Goal: Task Accomplishment & Management: Use online tool/utility

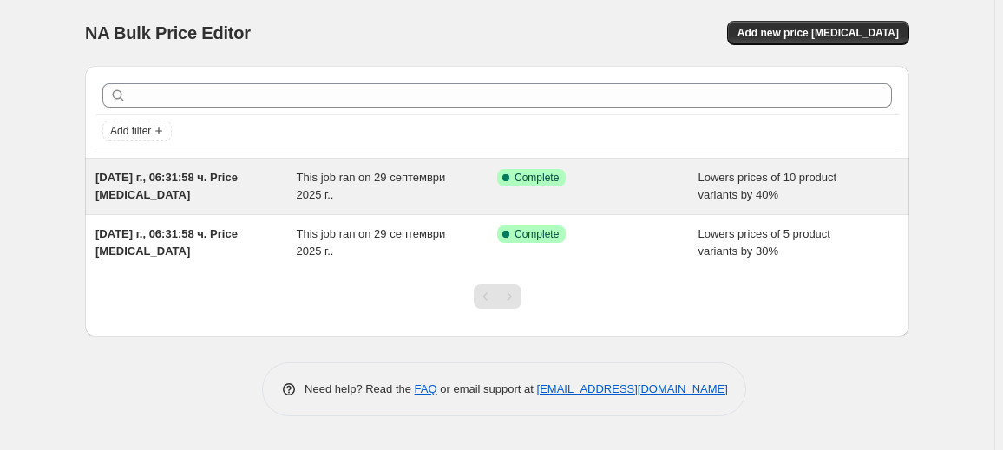
click at [371, 193] on div "This job ran on 29 септември 2025 г.." at bounding box center [397, 186] width 201 height 35
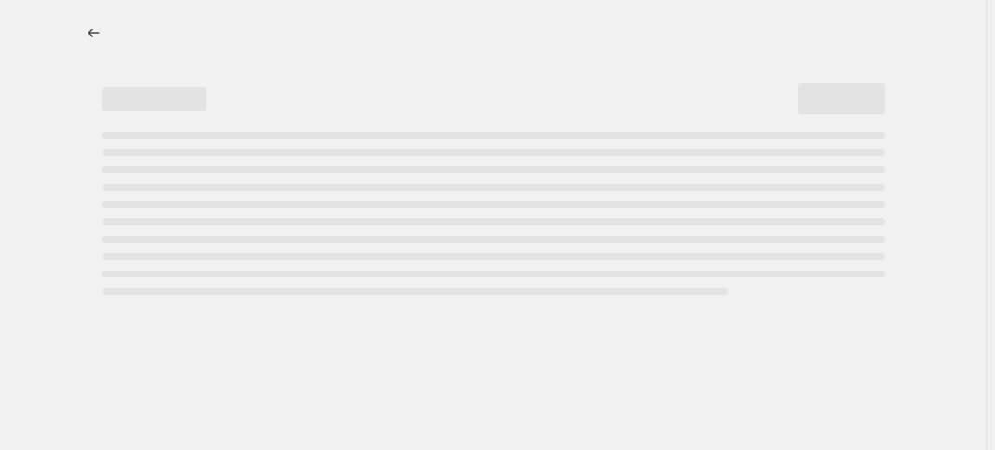
select select "percentage"
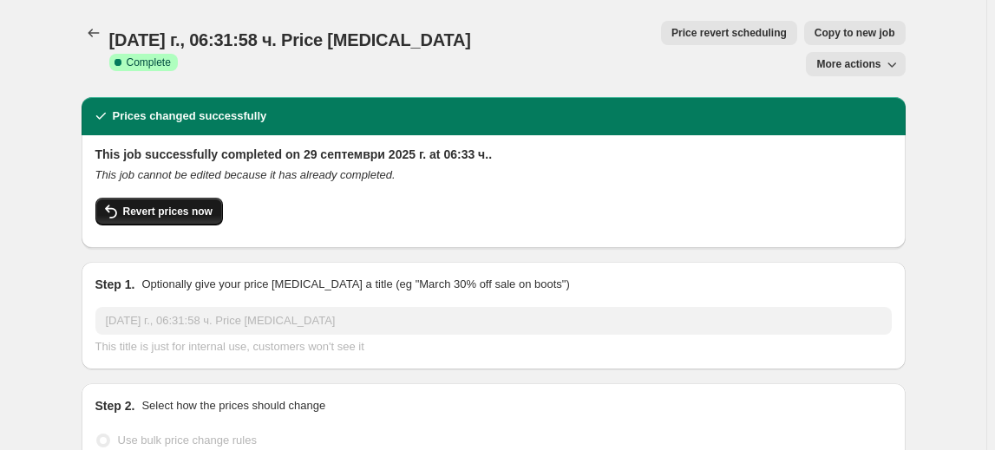
click at [182, 198] on button "Revert prices now" at bounding box center [159, 212] width 128 height 28
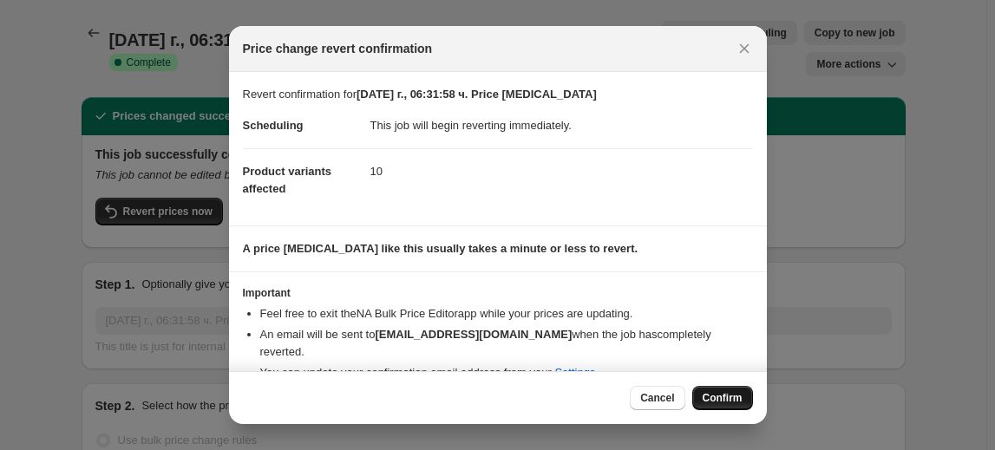
click at [736, 392] on span "Confirm" at bounding box center [723, 398] width 40 height 14
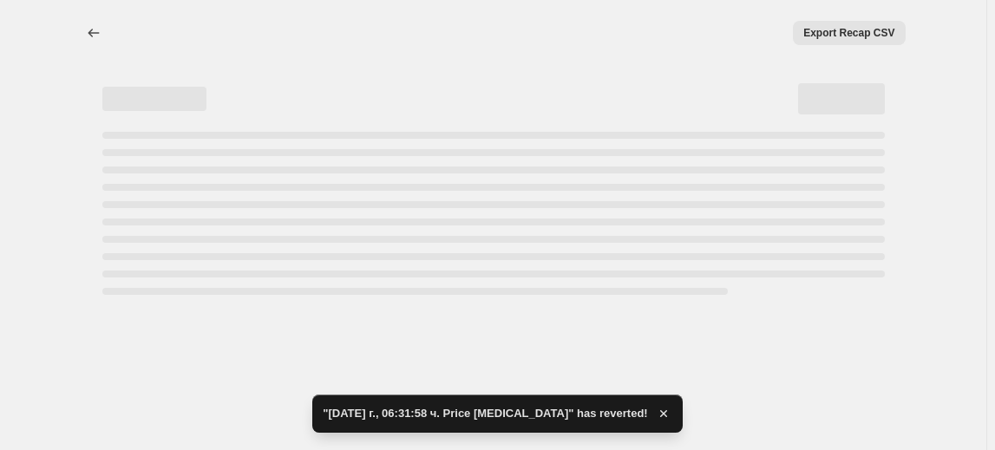
select select "percentage"
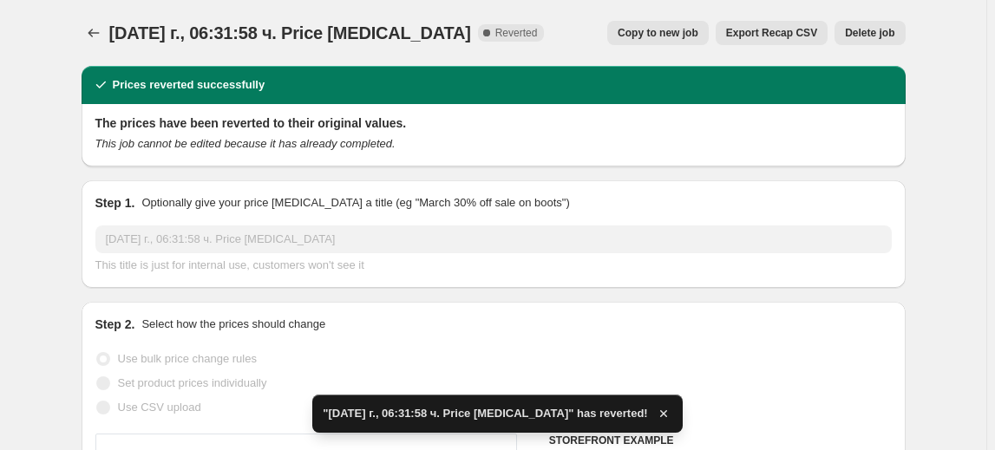
click at [863, 30] on span "Delete job" at bounding box center [869, 33] width 49 height 14
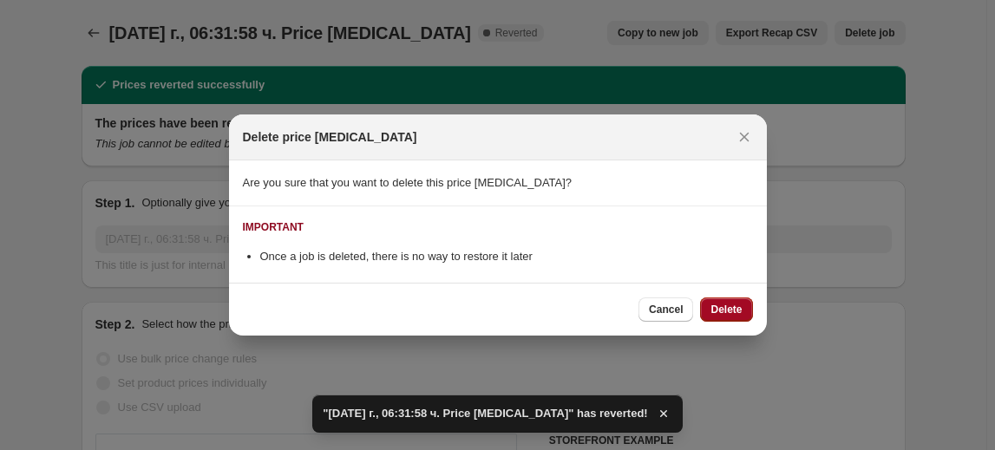
click at [733, 307] on span "Delete" at bounding box center [726, 310] width 31 height 14
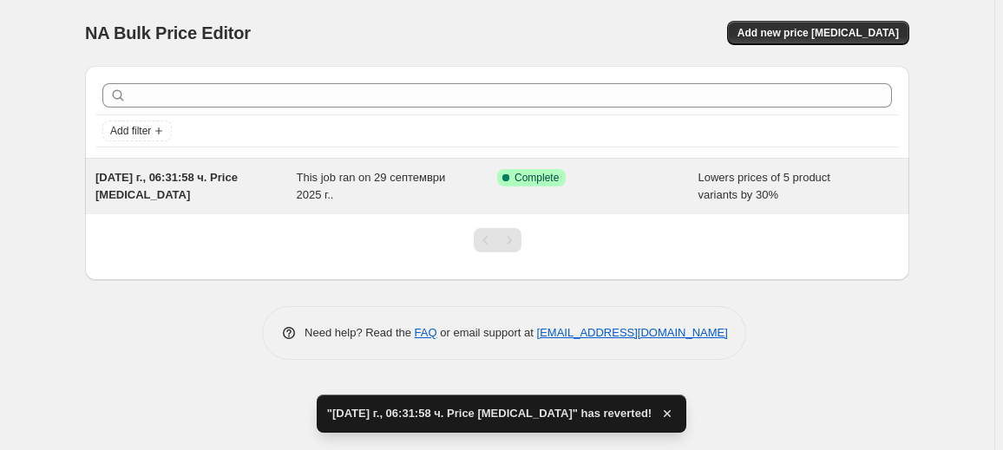
click at [426, 182] on span "This job ran on 29 септември 2025 г.." at bounding box center [371, 186] width 149 height 30
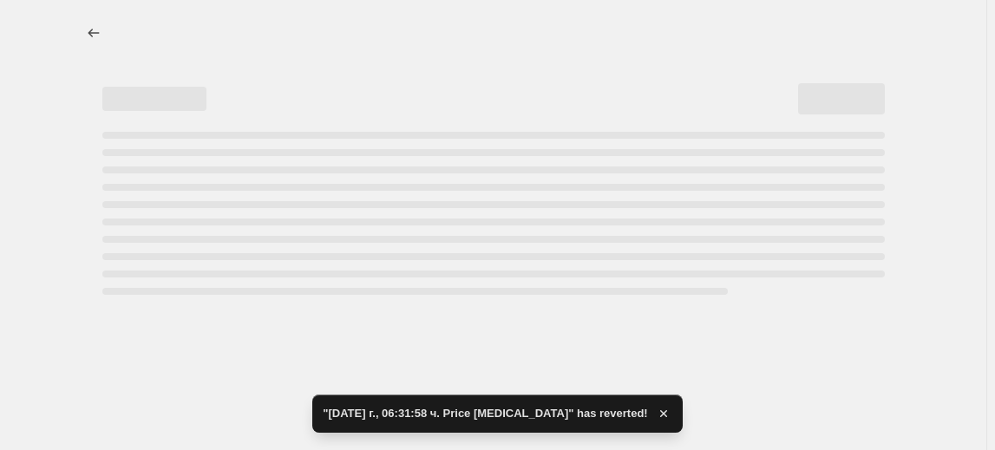
select select "percentage"
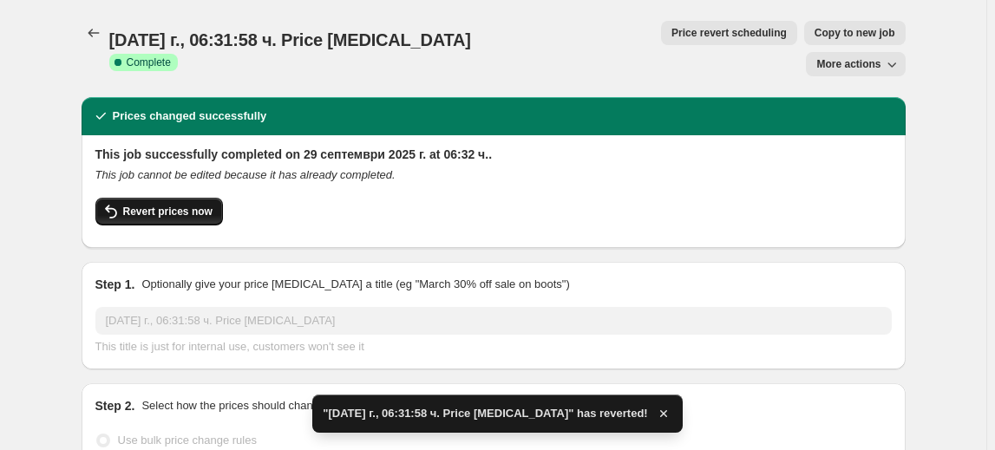
click at [134, 205] on span "Revert prices now" at bounding box center [167, 212] width 89 height 14
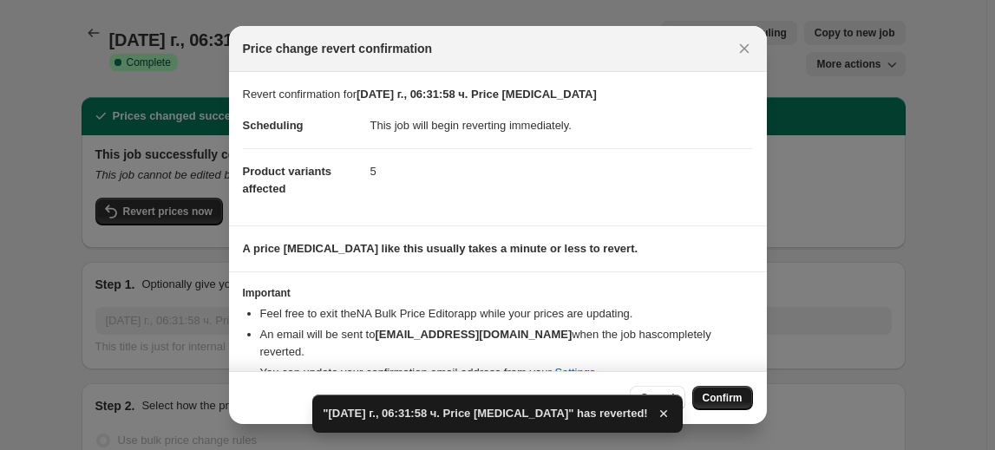
click at [718, 390] on button "Confirm" at bounding box center [722, 398] width 61 height 24
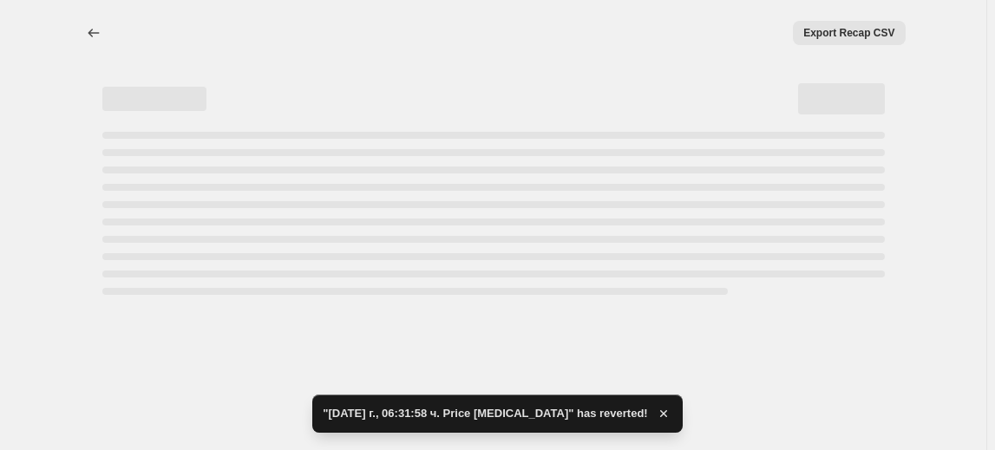
select select "percentage"
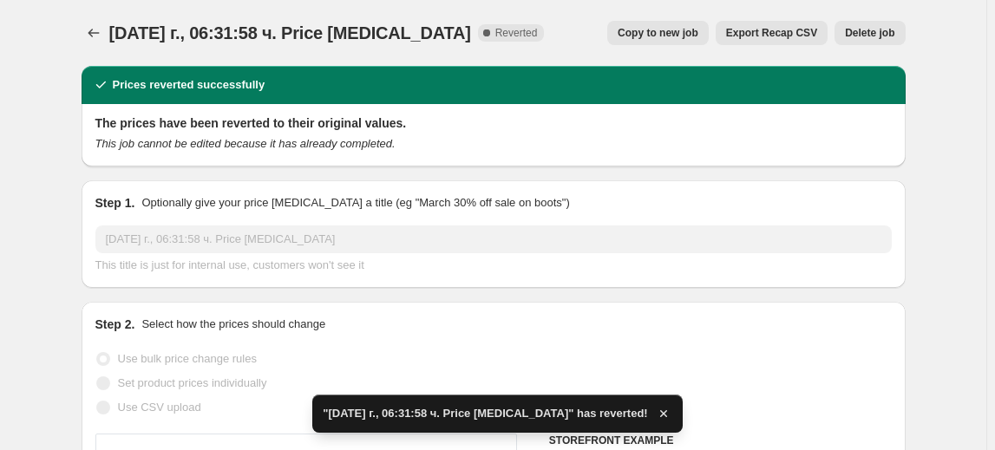
click at [859, 32] on span "Delete job" at bounding box center [869, 33] width 49 height 14
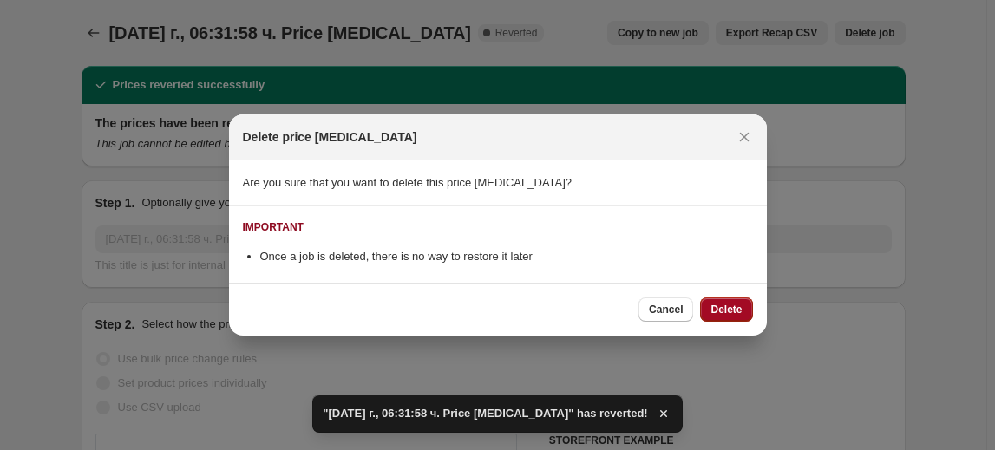
click at [731, 303] on span "Delete" at bounding box center [726, 310] width 31 height 14
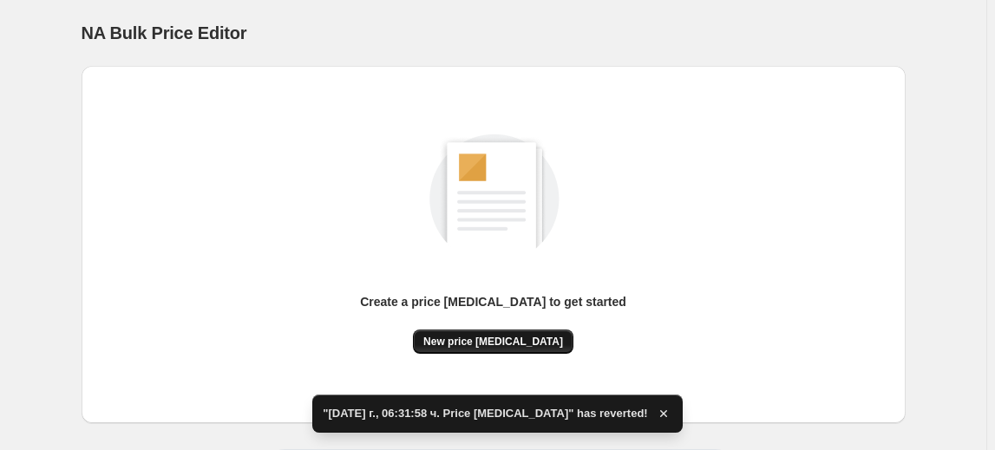
click at [488, 333] on button "New price [MEDICAL_DATA]" at bounding box center [493, 342] width 161 height 24
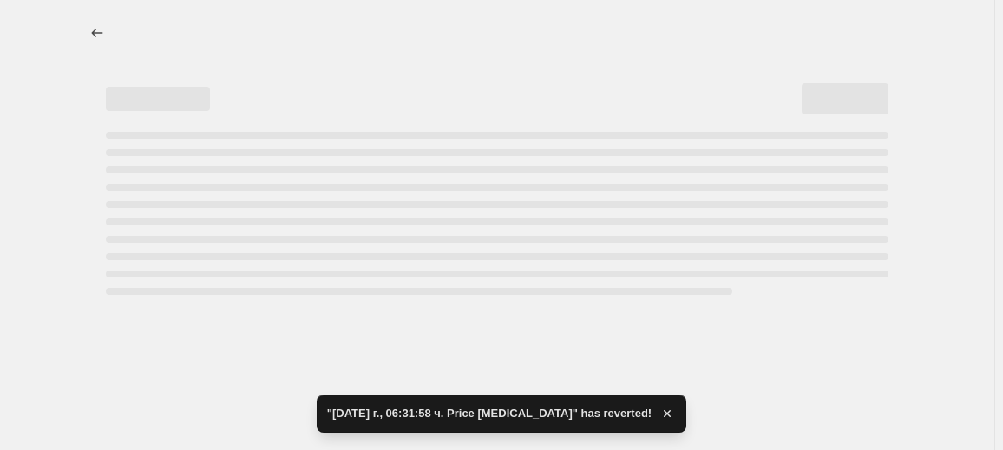
select select "percentage"
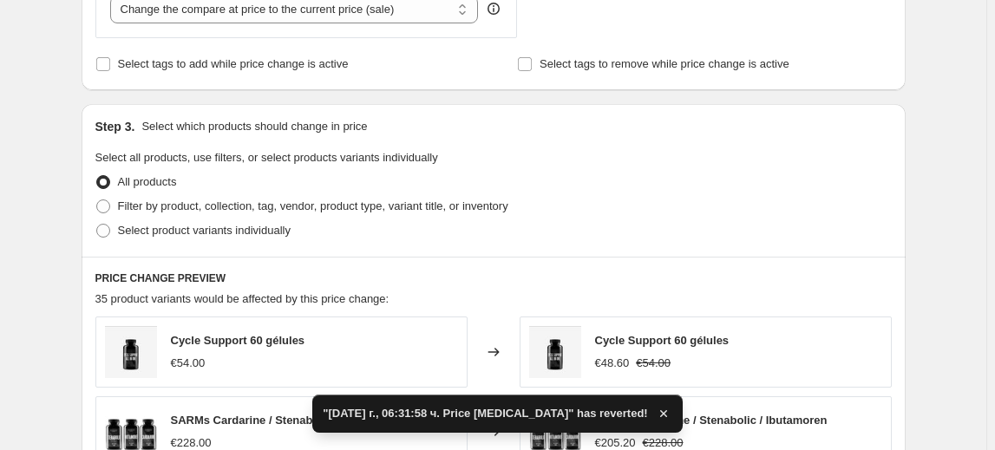
scroll to position [710, 0]
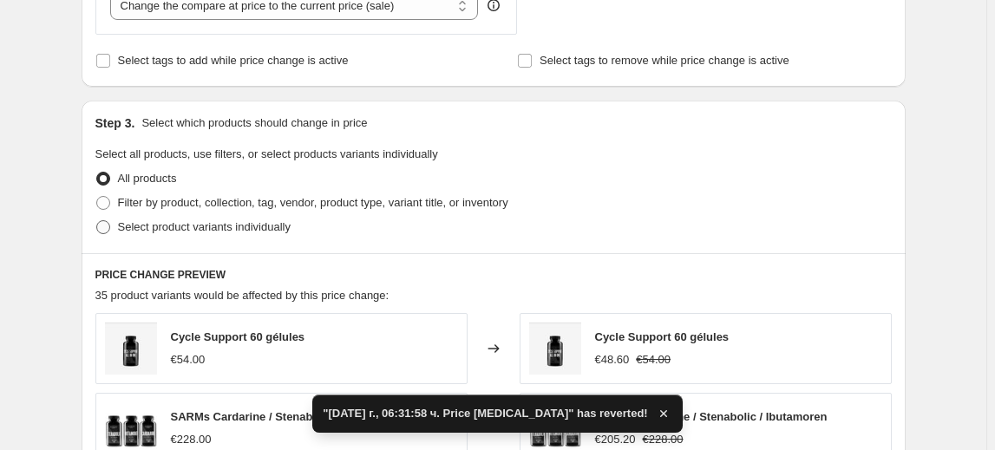
click at [165, 227] on span "Select product variants individually" at bounding box center [204, 226] width 173 height 13
click at [97, 221] on input "Select product variants individually" at bounding box center [96, 220] width 1 height 1
radio input "true"
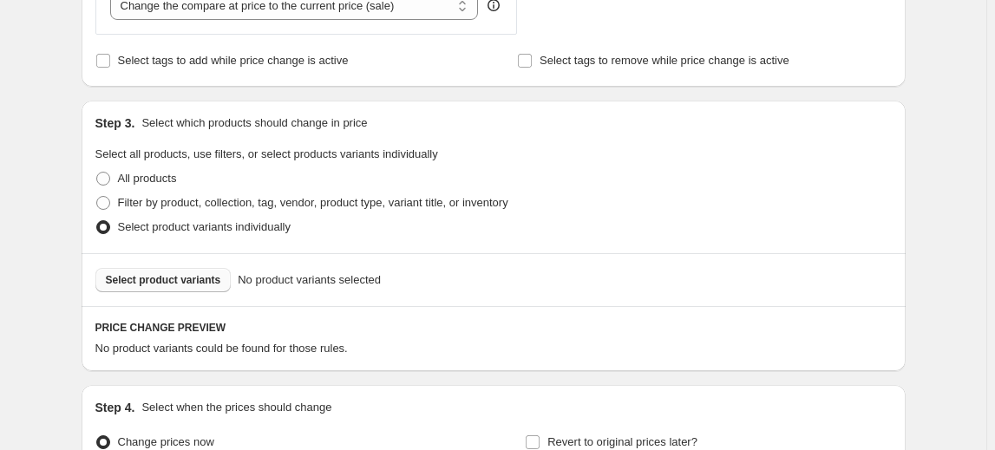
click at [157, 275] on span "Select product variants" at bounding box center [163, 280] width 115 height 14
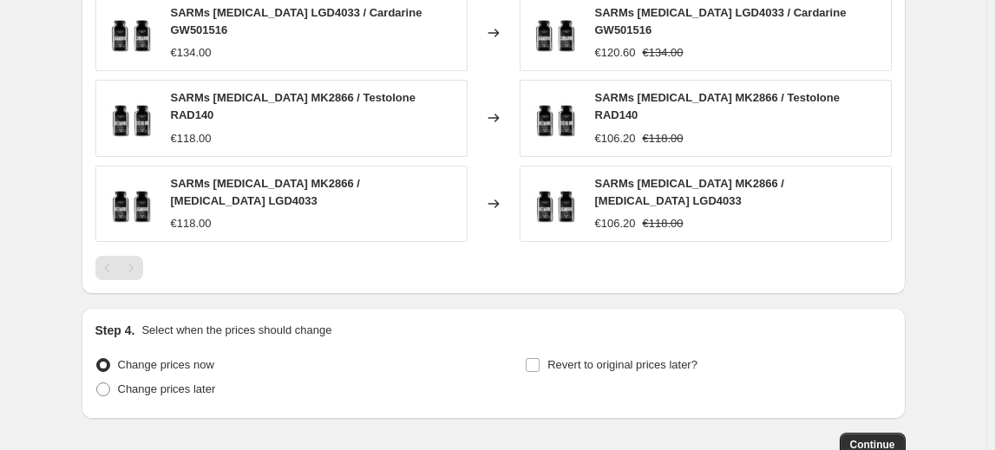
scroll to position [1262, 0]
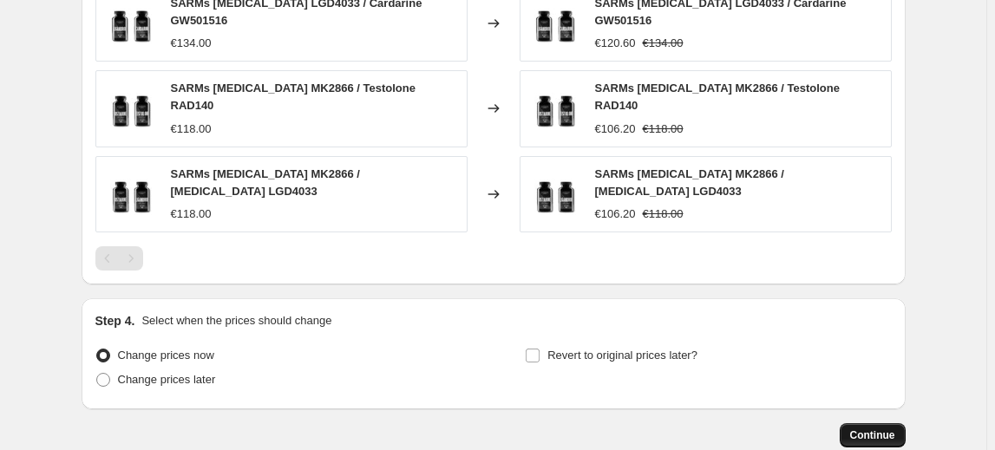
click at [863, 423] on button "Continue" at bounding box center [873, 435] width 66 height 24
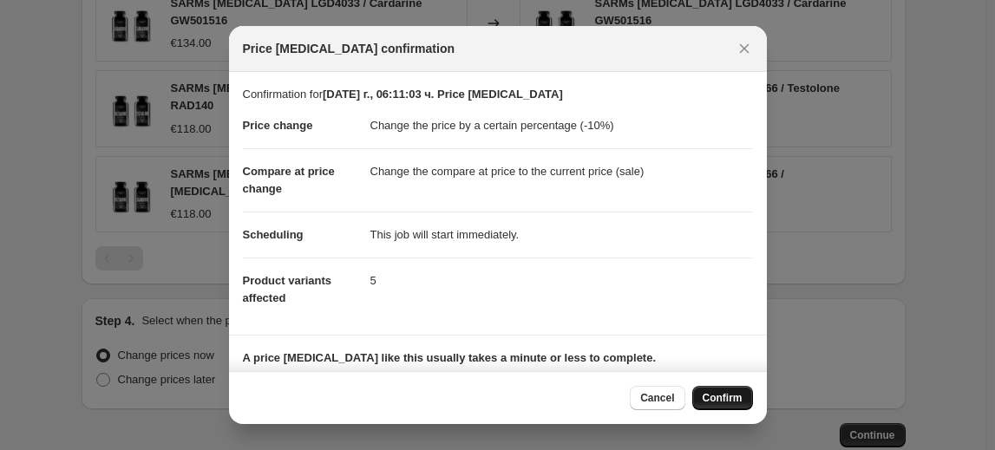
click at [717, 400] on span "Confirm" at bounding box center [723, 398] width 40 height 14
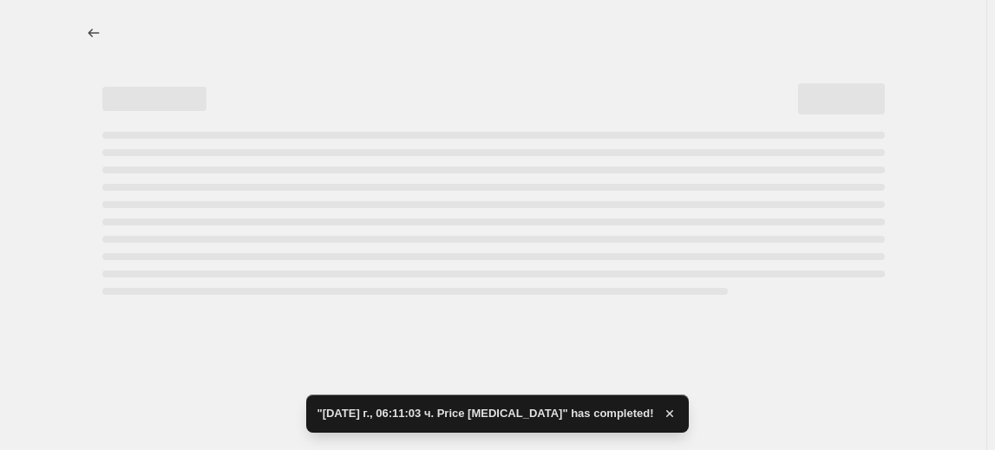
select select "percentage"
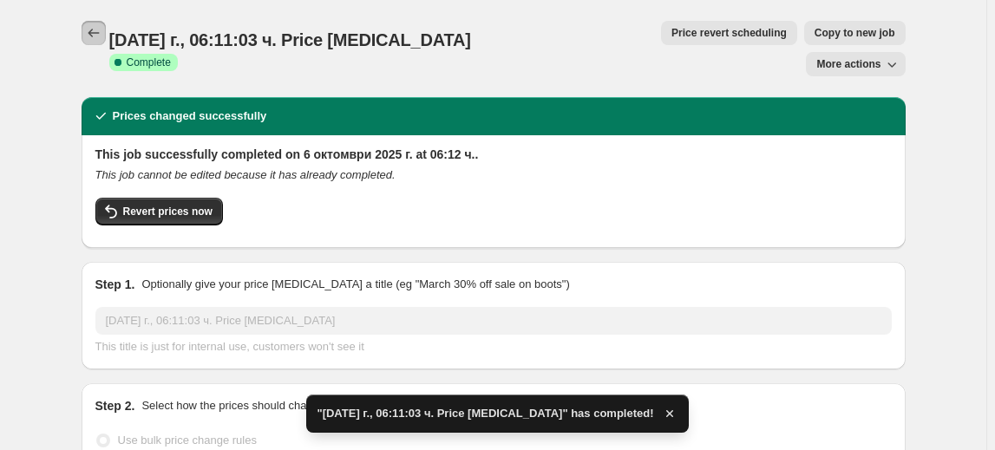
click at [102, 37] on icon "Price change jobs" at bounding box center [93, 32] width 17 height 17
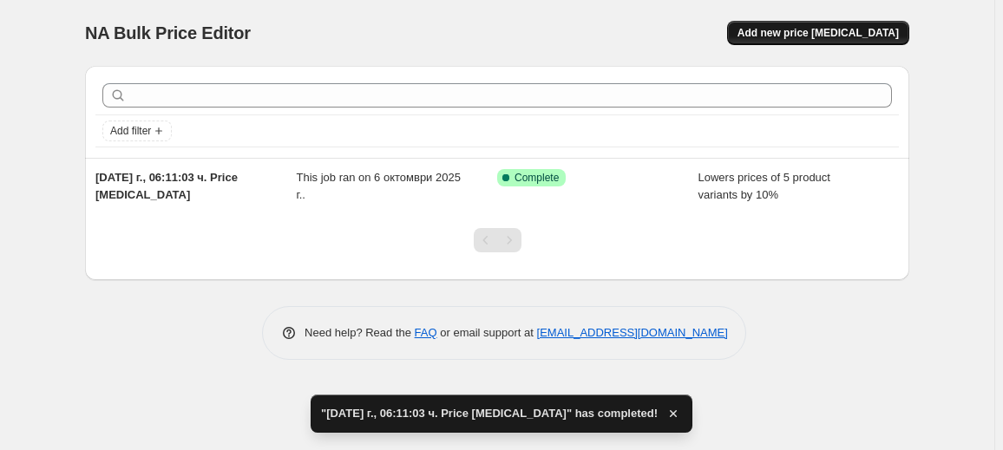
click at [856, 26] on span "Add new price [MEDICAL_DATA]" at bounding box center [818, 33] width 161 height 14
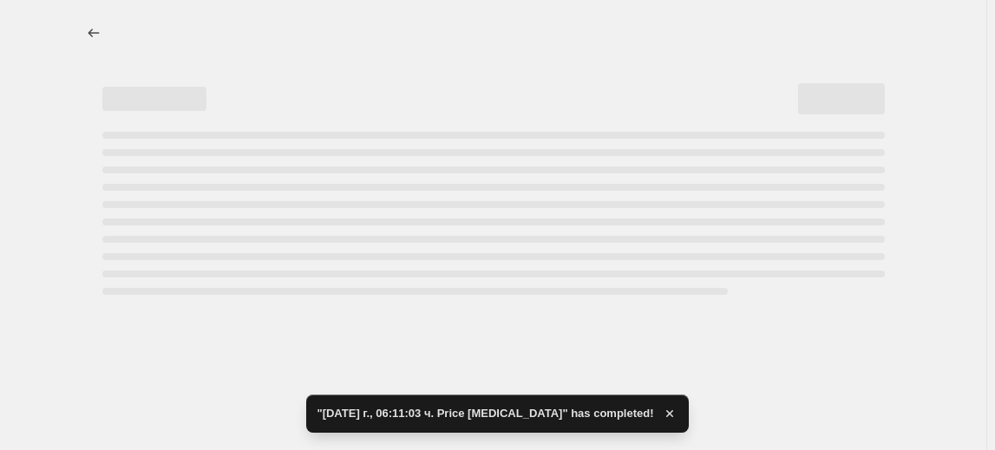
select select "percentage"
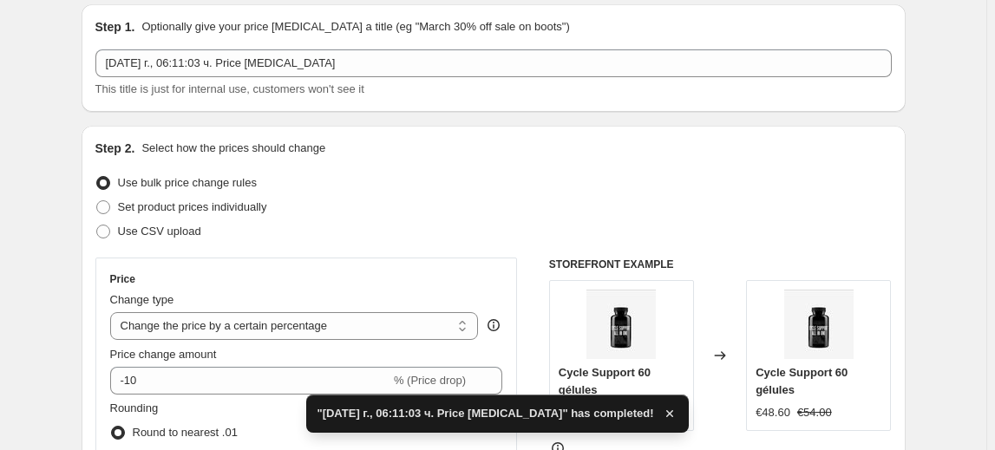
scroll to position [78, 0]
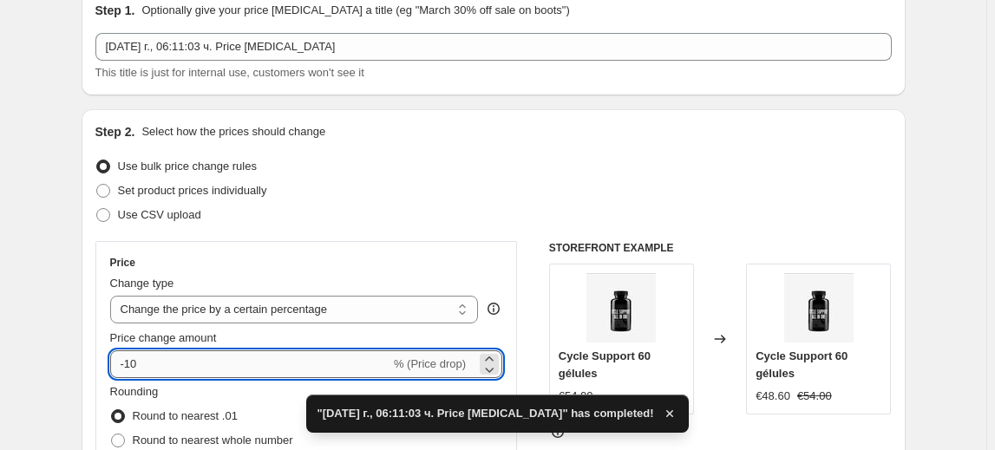
click at [123, 364] on input "-10" at bounding box center [250, 365] width 280 height 28
click at [135, 361] on input "-10" at bounding box center [250, 365] width 280 height 28
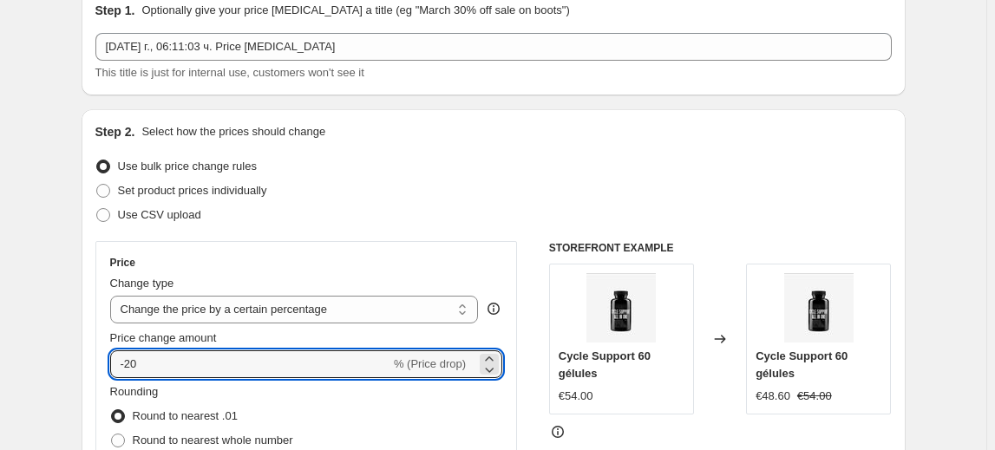
type input "-20"
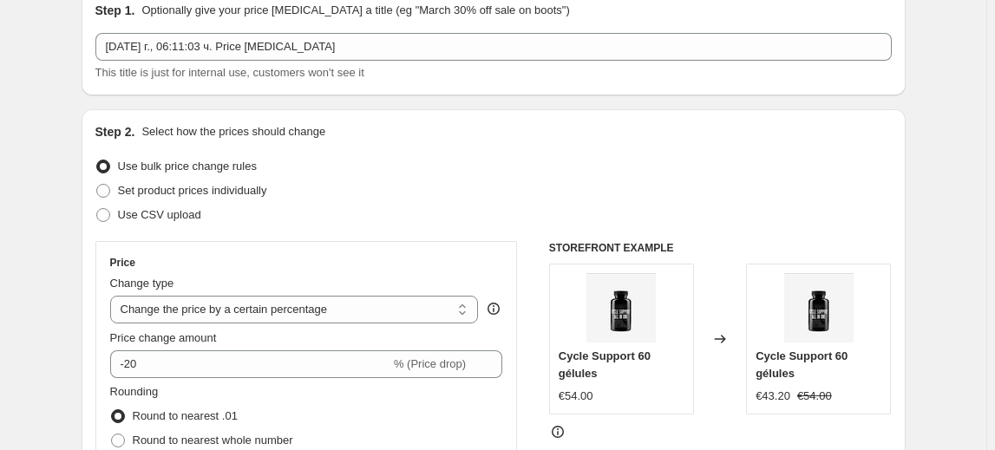
click at [199, 390] on fieldset "Rounding Round to nearest .01 Round to nearest whole number End prices in .99 E…" at bounding box center [201, 443] width 183 height 118
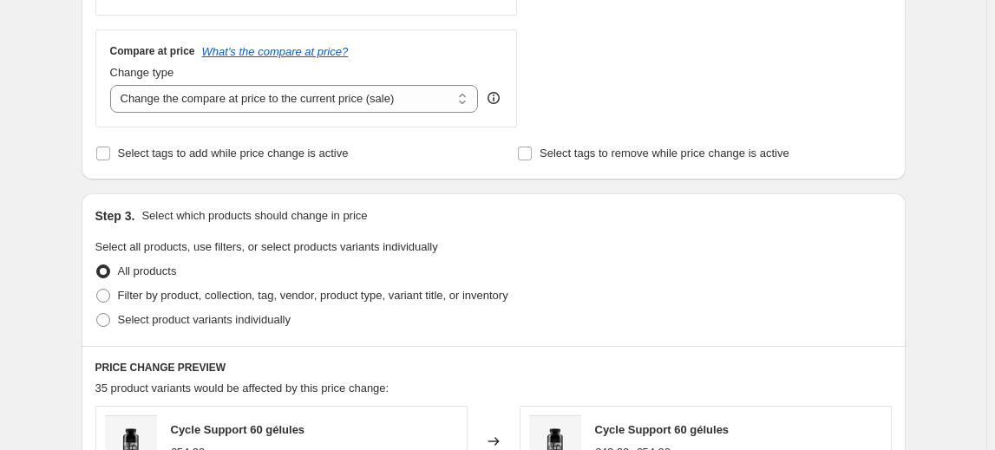
scroll to position [631, 0]
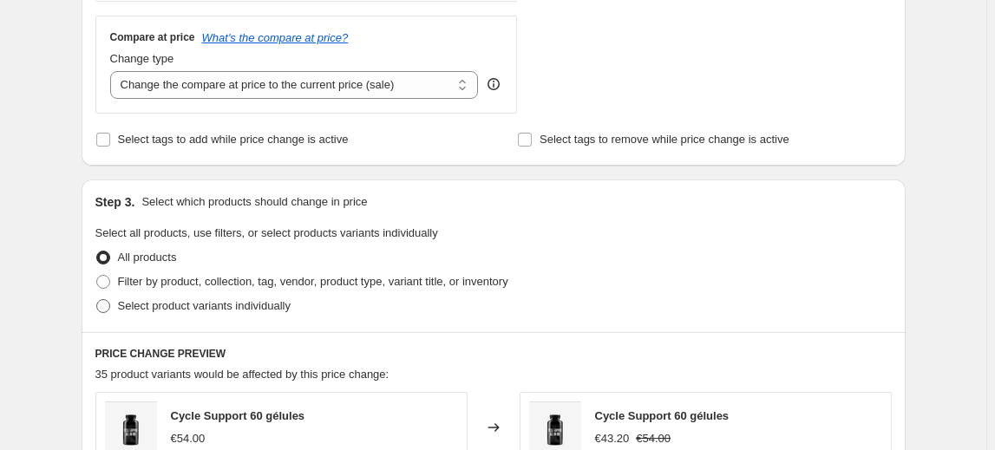
click at [233, 308] on span "Select product variants individually" at bounding box center [204, 305] width 173 height 13
click at [97, 300] on input "Select product variants individually" at bounding box center [96, 299] width 1 height 1
radio input "true"
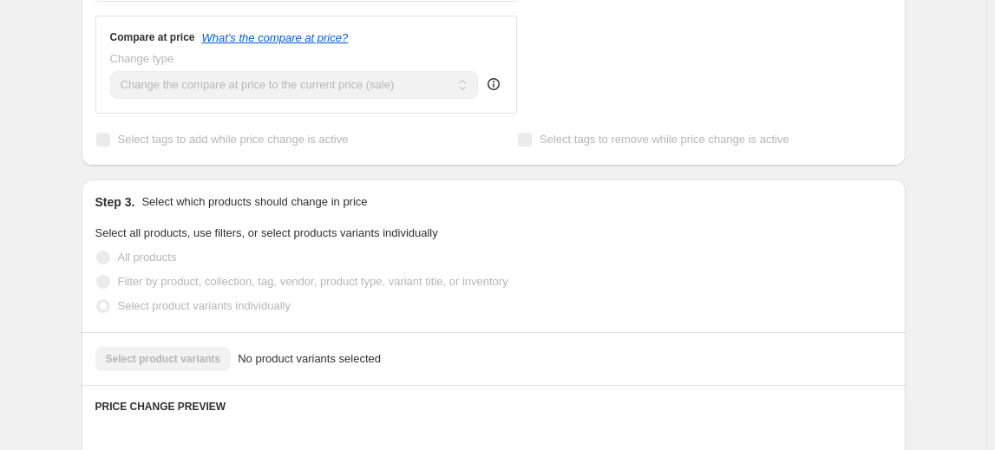
click at [164, 352] on div "Select product variants No product variants selected" at bounding box center [493, 359] width 797 height 24
click at [109, 312] on span at bounding box center [103, 306] width 14 height 14
click at [28, 233] on div "Create new price [MEDICAL_DATA]. This page is ready Create new price [MEDICAL_D…" at bounding box center [493, 262] width 987 height 1787
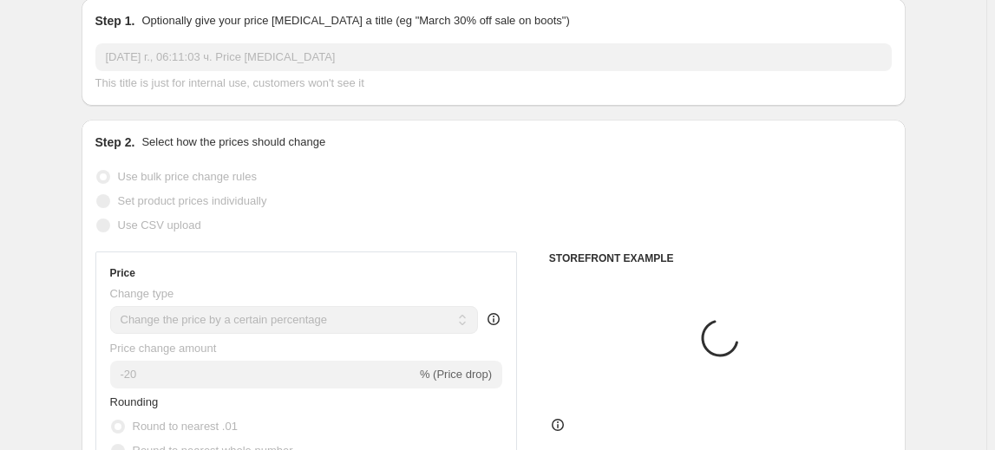
scroll to position [0, 0]
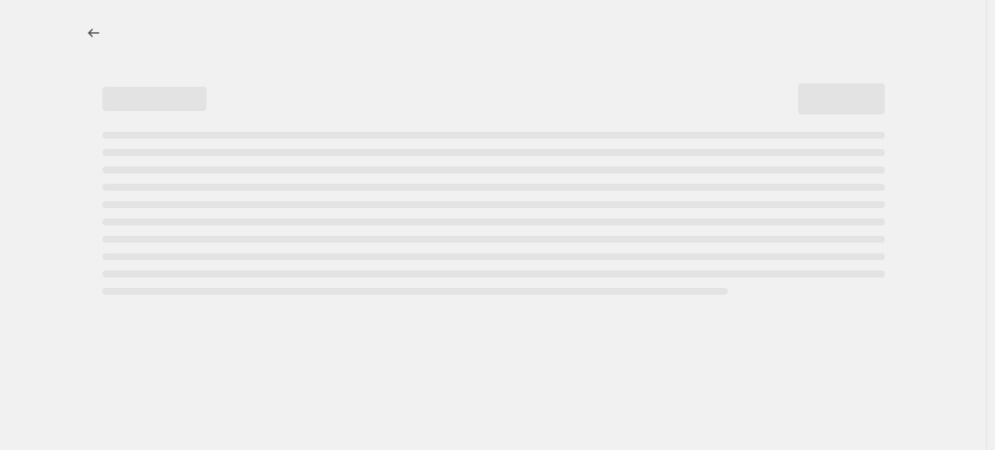
select select "percentage"
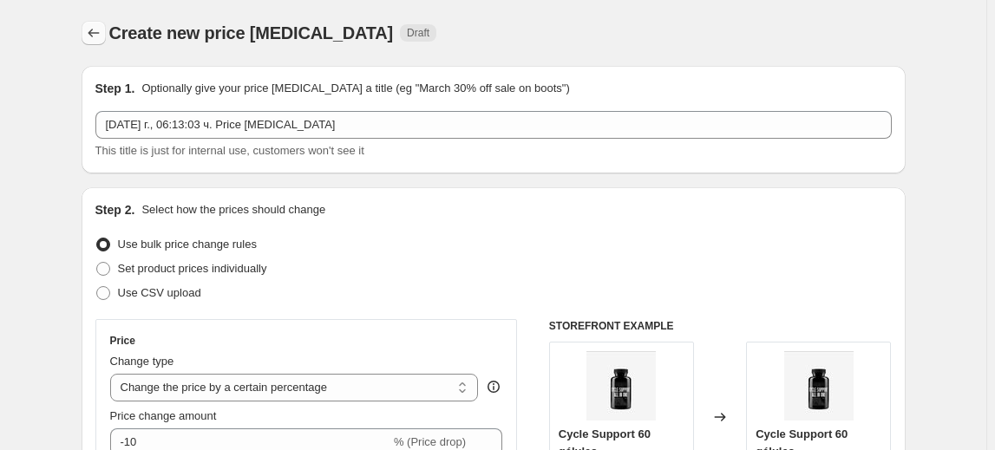
click at [99, 27] on icon "Price change jobs" at bounding box center [93, 32] width 17 height 17
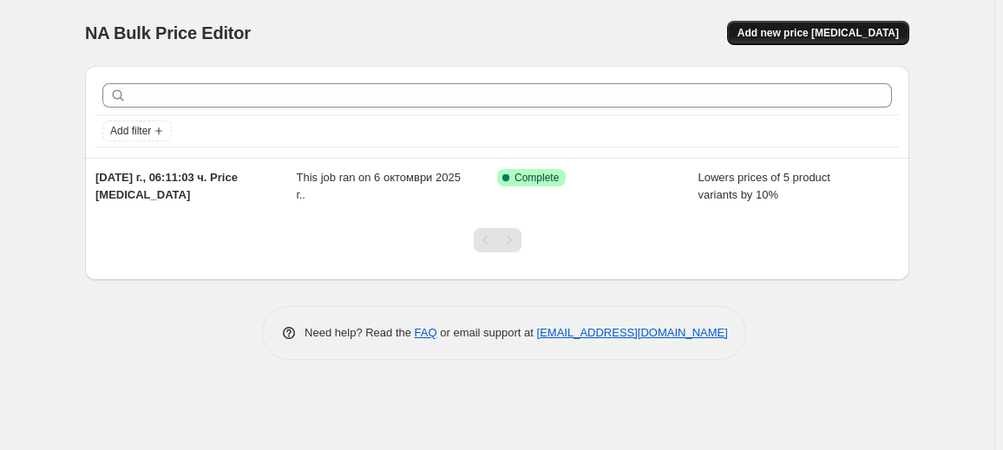
click at [823, 32] on span "Add new price [MEDICAL_DATA]" at bounding box center [818, 33] width 161 height 14
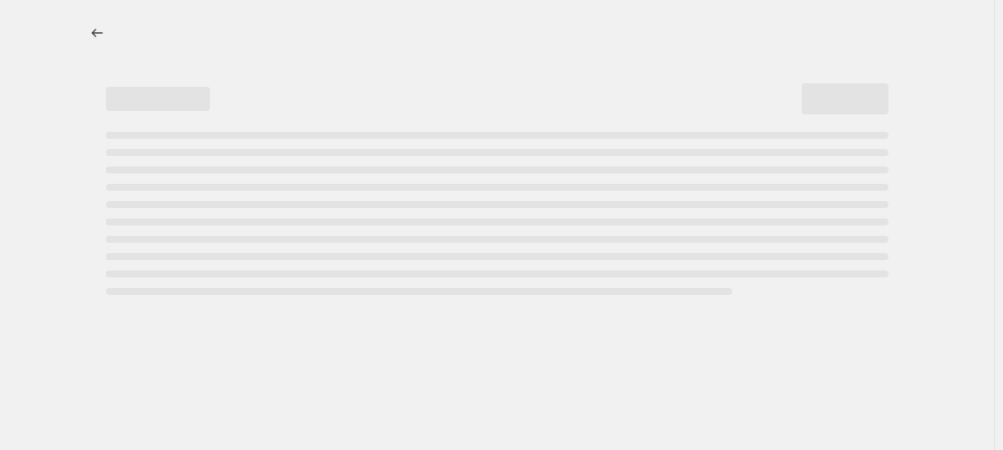
select select "percentage"
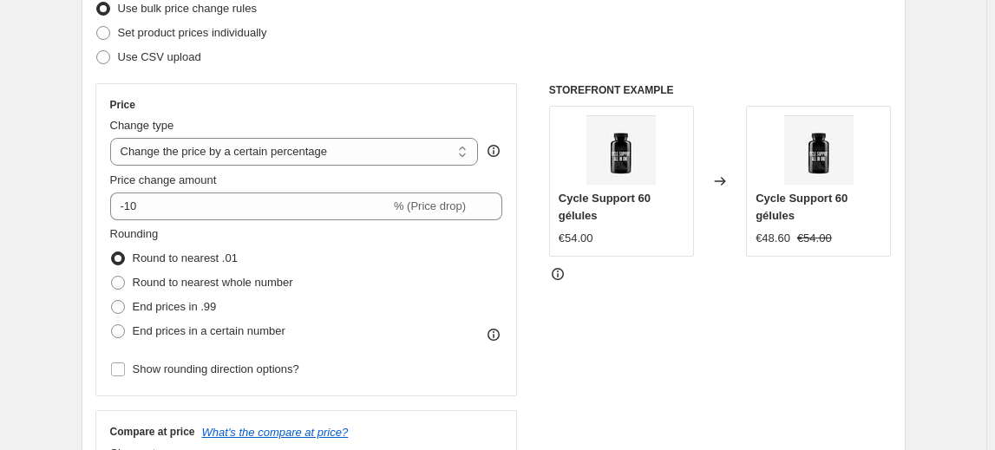
scroll to position [236, 0]
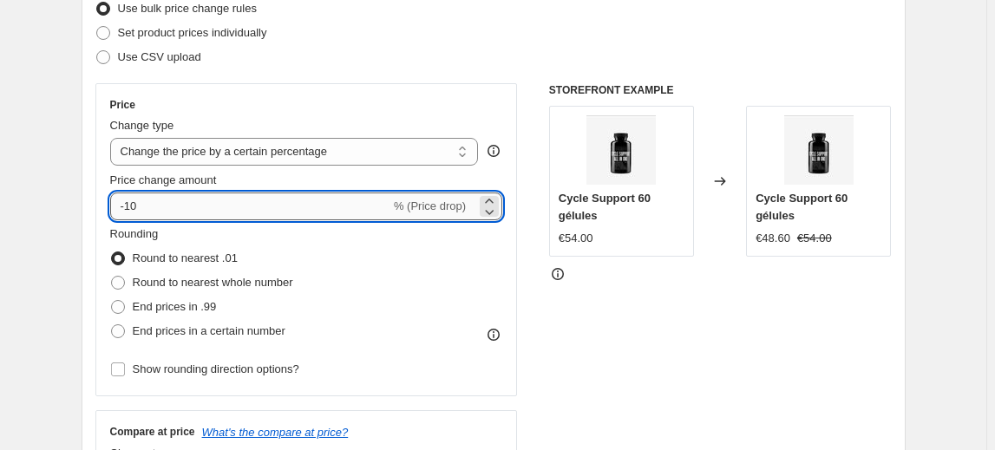
click at [135, 201] on input "-10" at bounding box center [250, 207] width 280 height 28
type input "-20"
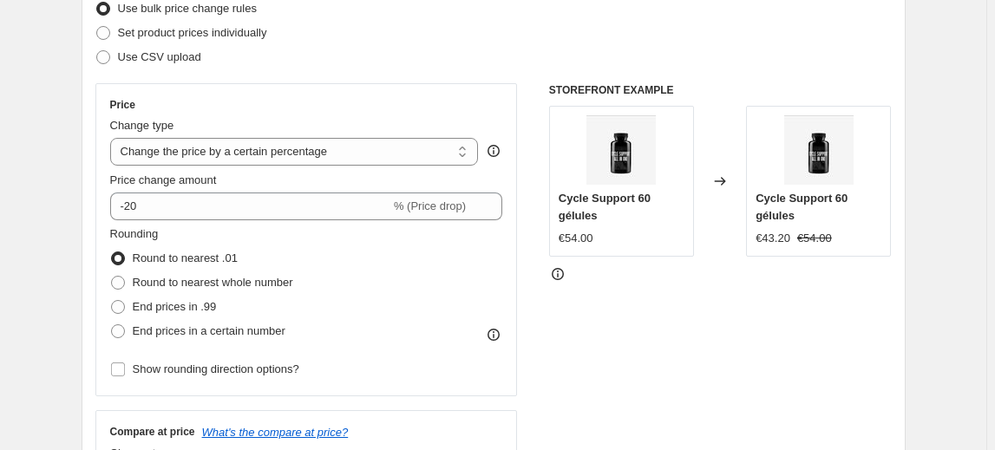
click at [182, 227] on fieldset "Rounding Round to nearest .01 Round to nearest whole number End prices in .99 E…" at bounding box center [201, 285] width 183 height 118
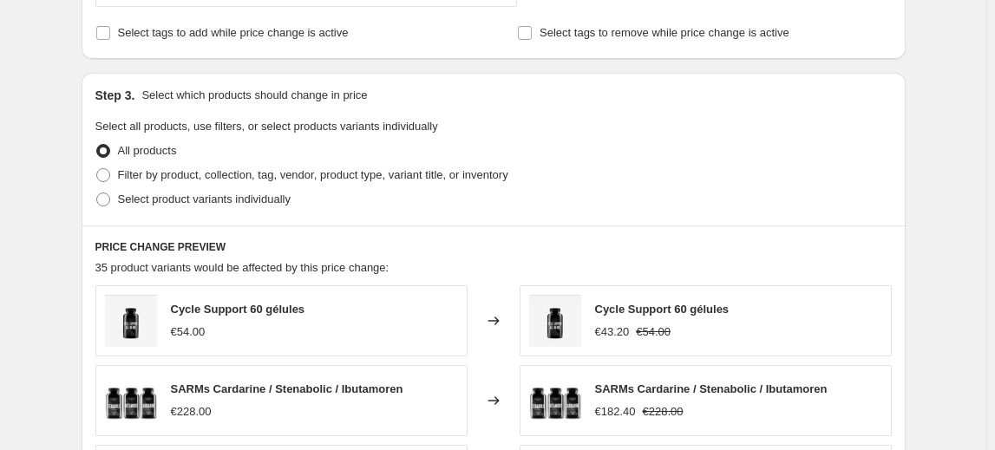
scroll to position [789, 0]
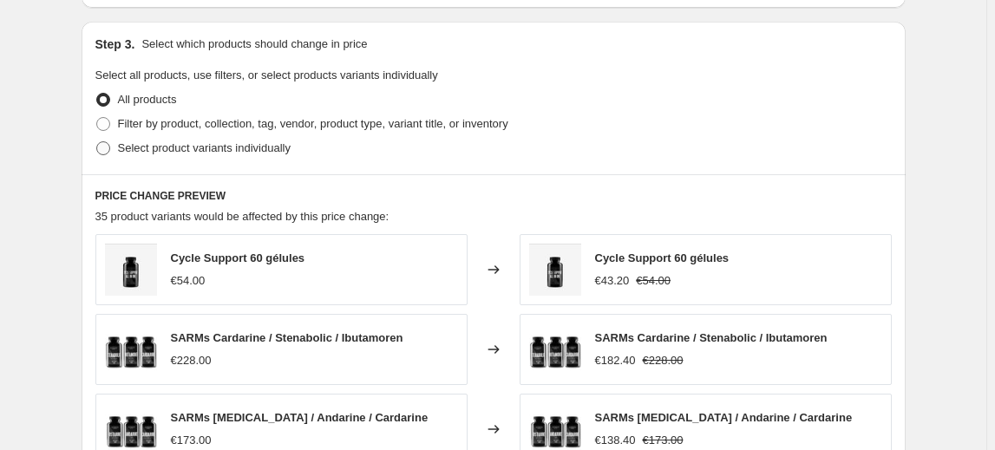
click at [195, 149] on span "Select product variants individually" at bounding box center [204, 147] width 173 height 13
click at [97, 142] on input "Select product variants individually" at bounding box center [96, 141] width 1 height 1
radio input "true"
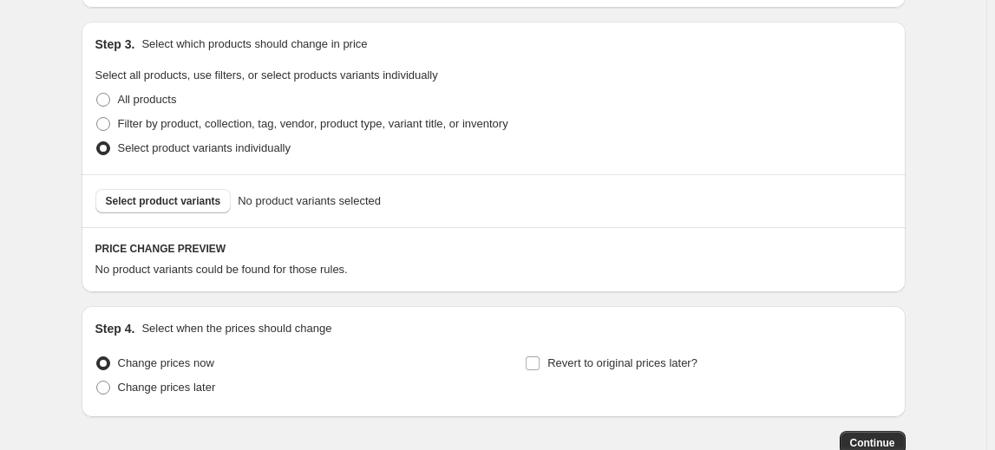
click at [167, 198] on span "Select product variants" at bounding box center [163, 201] width 115 height 14
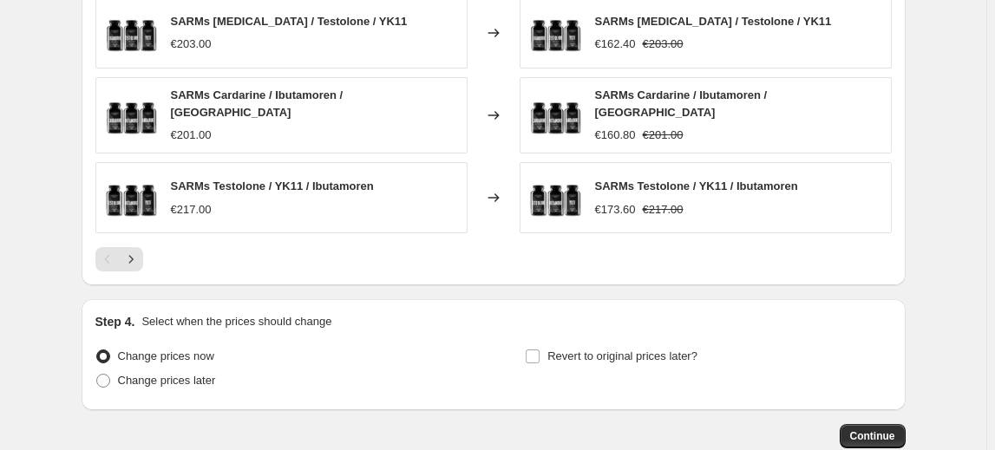
scroll to position [1333, 0]
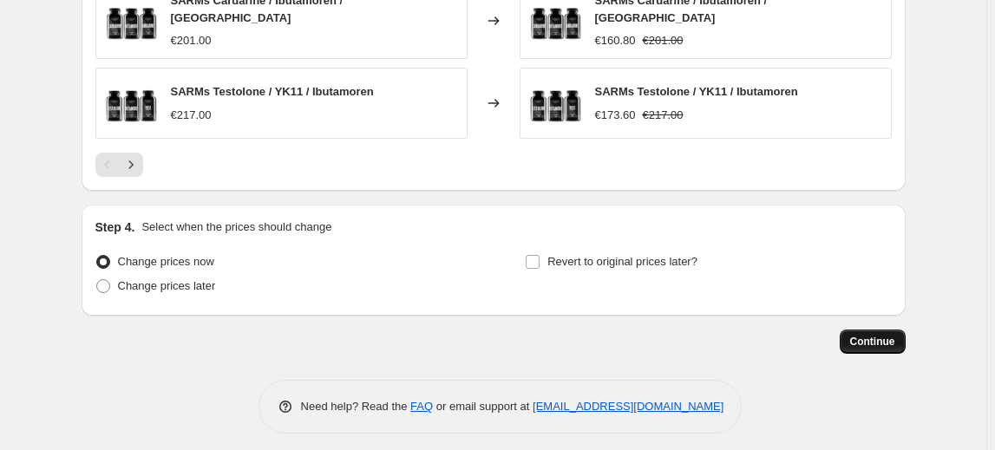
click at [865, 330] on button "Continue" at bounding box center [873, 342] width 66 height 24
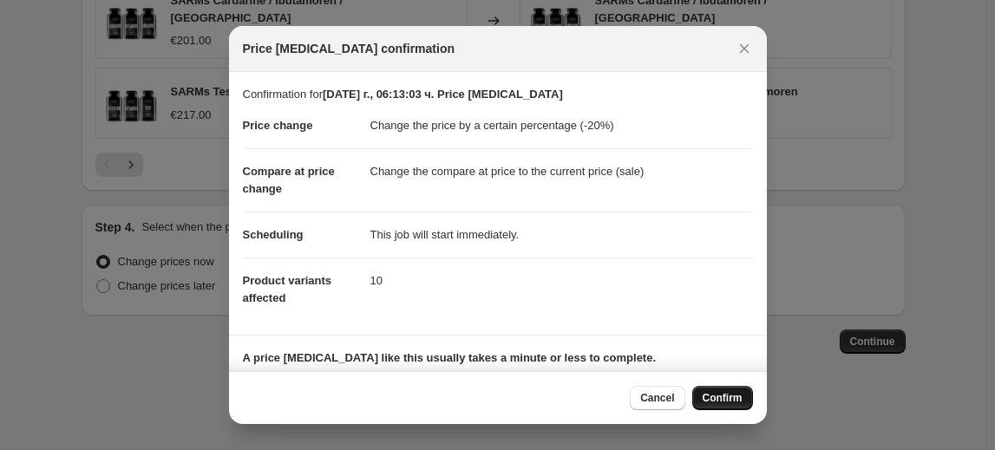
click at [718, 398] on span "Confirm" at bounding box center [723, 398] width 40 height 14
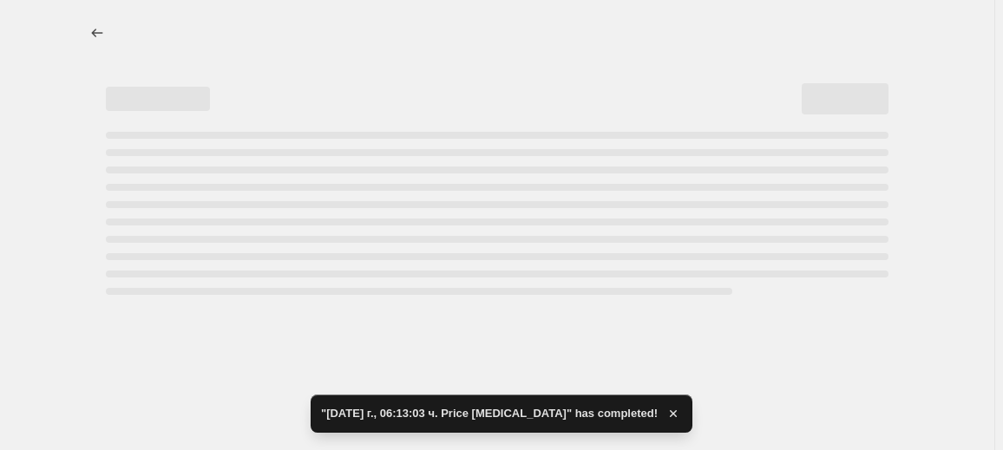
select select "percentage"
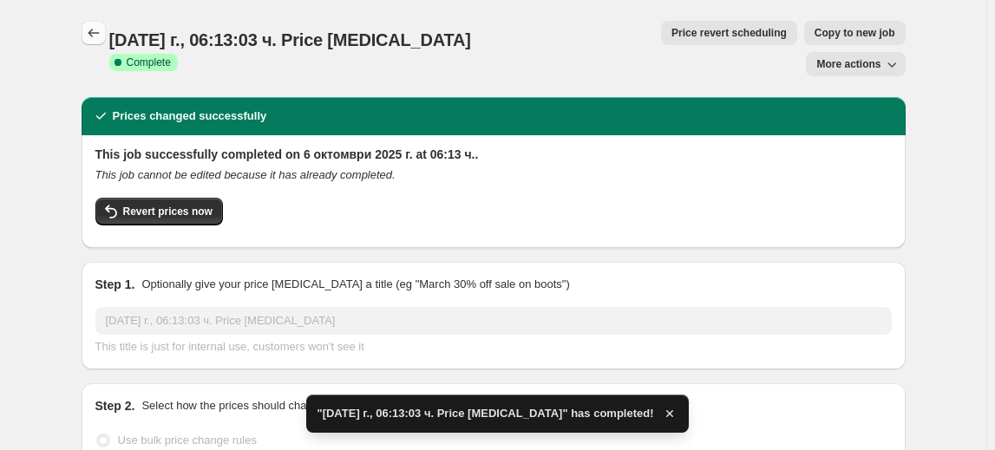
click at [99, 30] on icon "Price change jobs" at bounding box center [93, 32] width 17 height 17
